Goal: Task Accomplishment & Management: Manage account settings

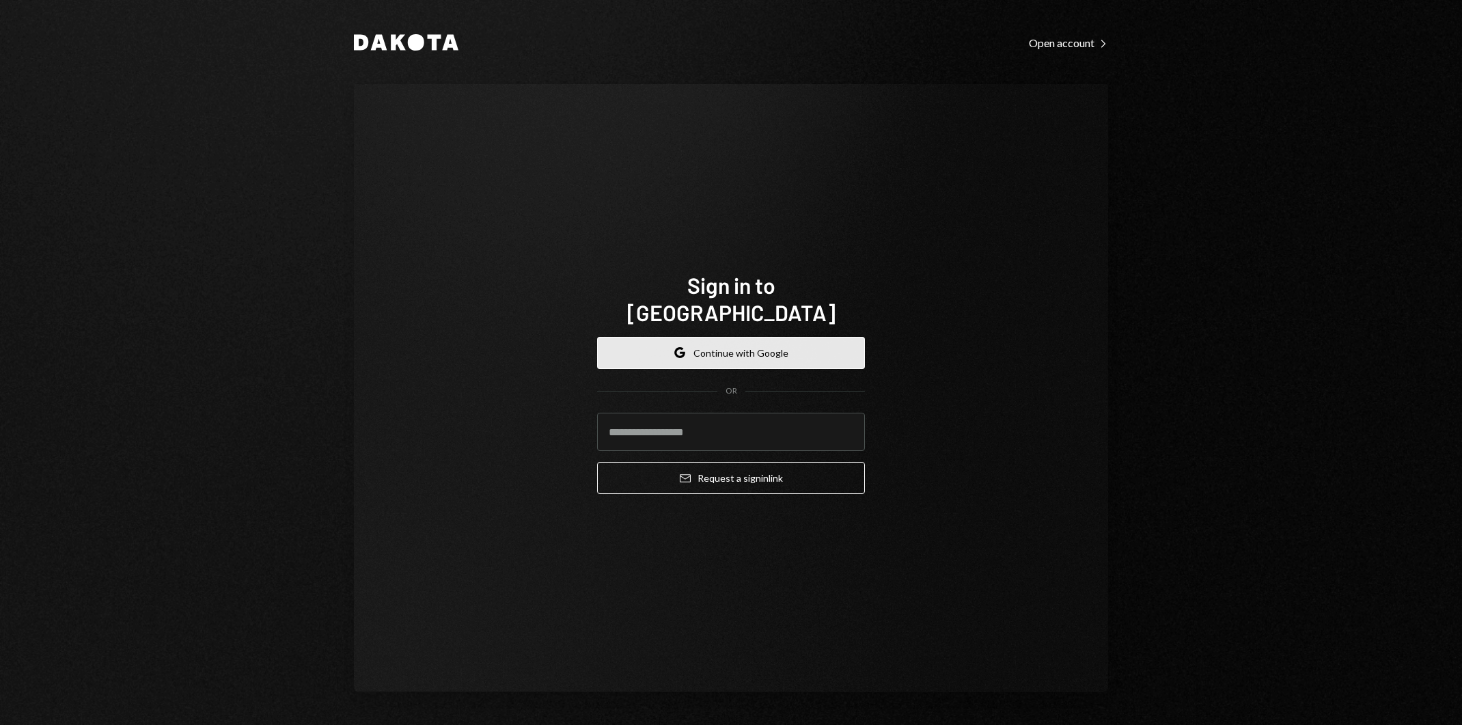
click at [780, 337] on button "Google Continue with Google" at bounding box center [731, 353] width 268 height 32
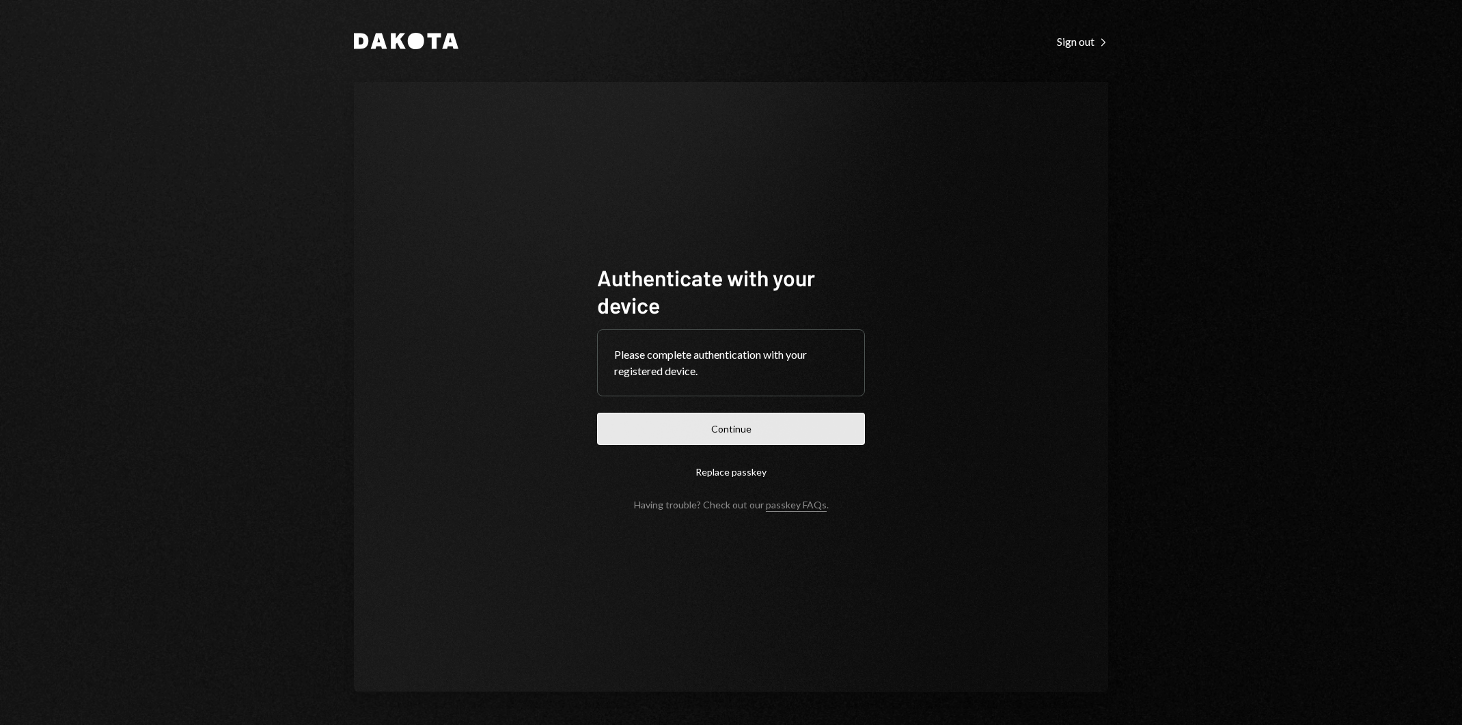
click at [825, 435] on button "Continue" at bounding box center [731, 429] width 268 height 32
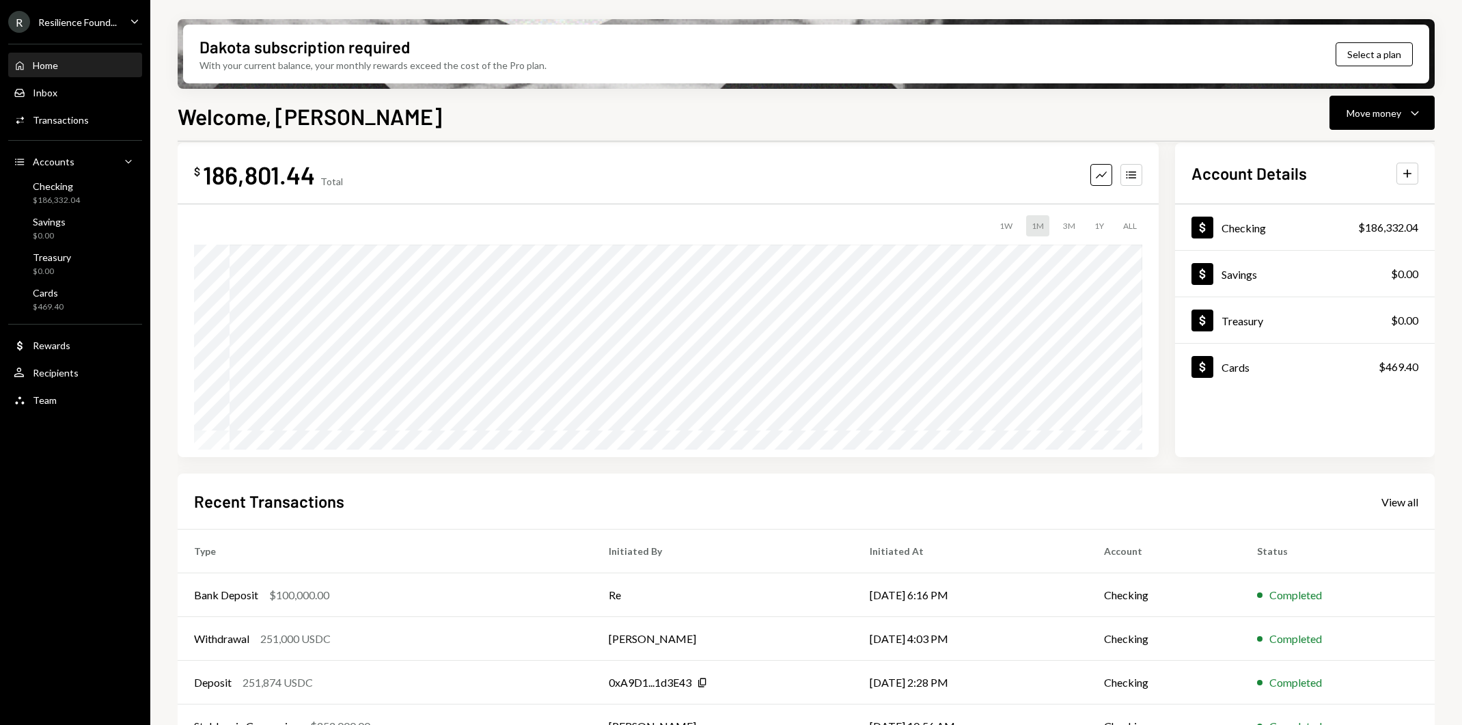
scroll to position [21, 0]
